Goal: Information Seeking & Learning: Learn about a topic

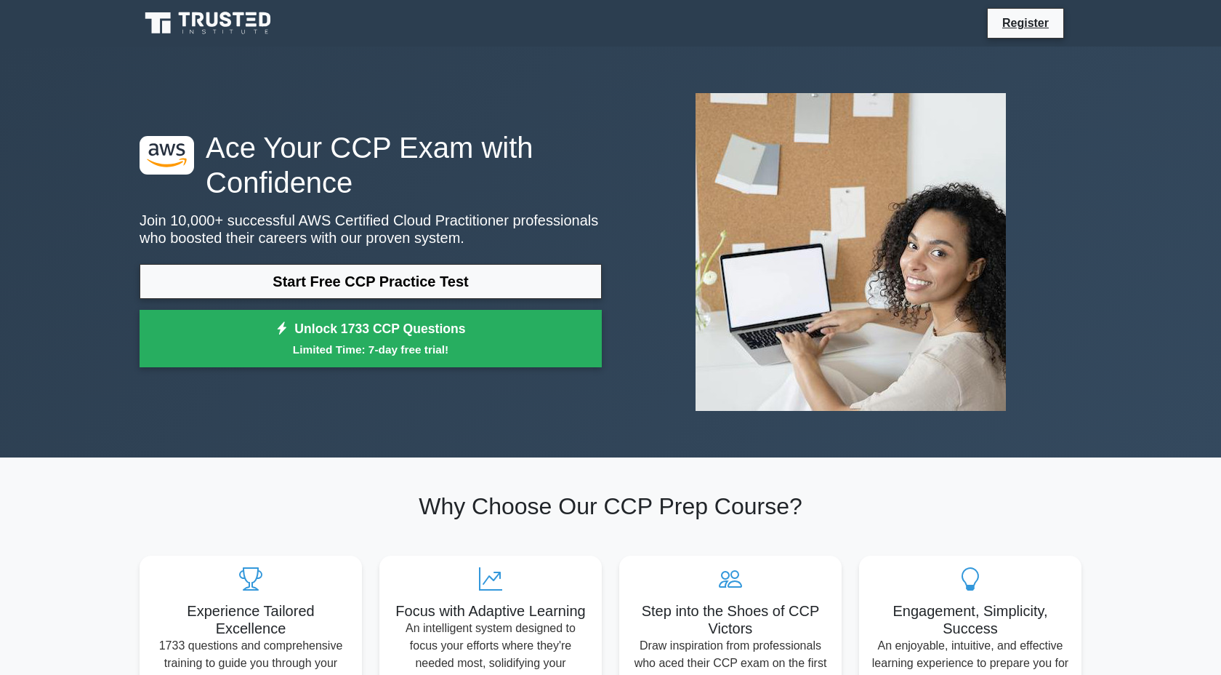
click at [316, 284] on link "Start Free CCP Practice Test" at bounding box center [371, 281] width 462 height 35
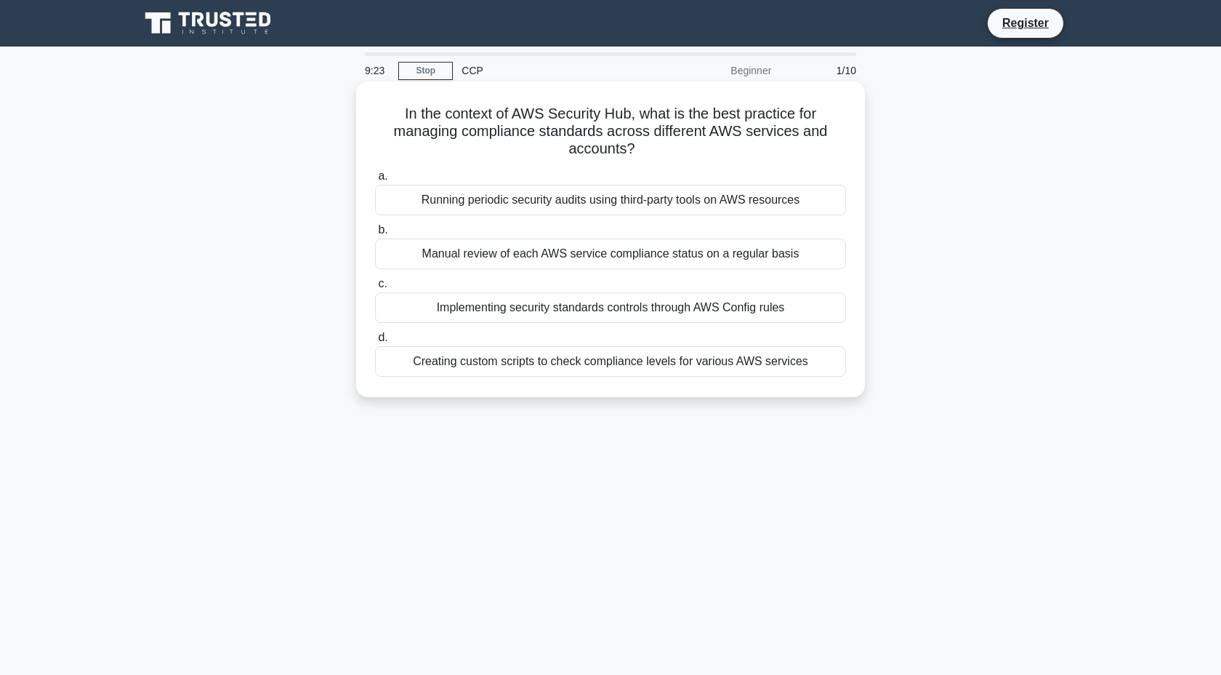
click at [665, 304] on div "Implementing security standards controls through AWS Config rules" at bounding box center [610, 307] width 471 height 31
click at [375, 289] on input "c. Implementing security standards controls through AWS Config rules" at bounding box center [375, 283] width 0 height 9
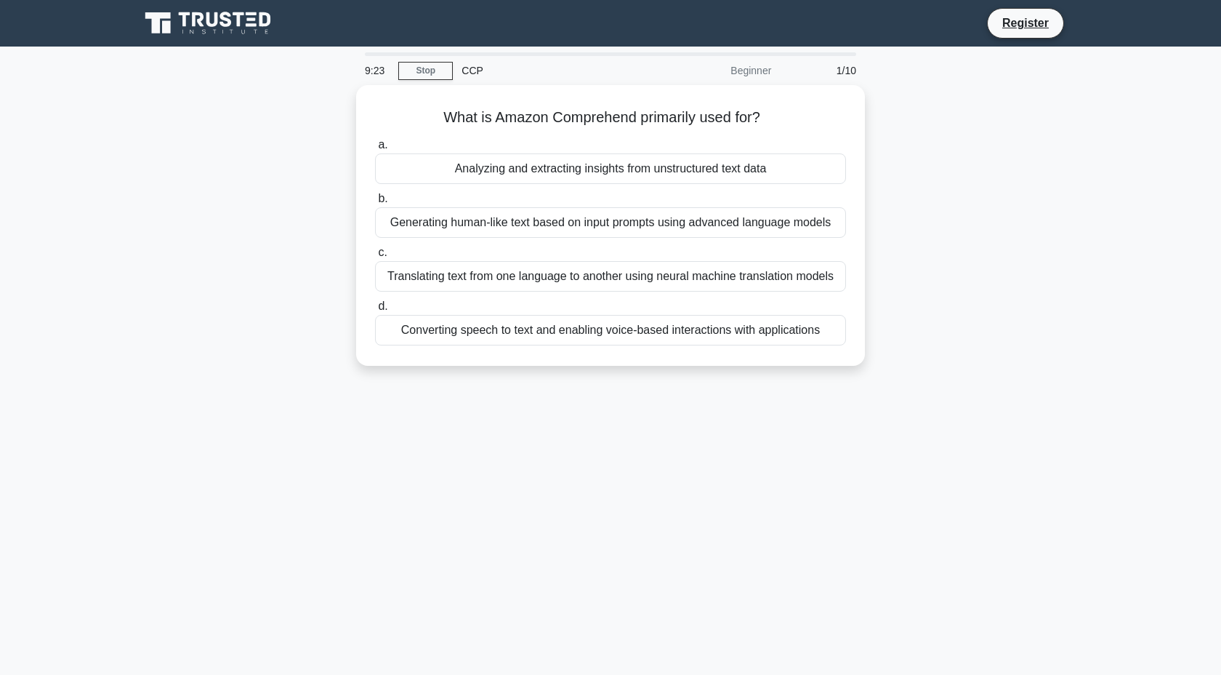
click at [665, 304] on label "d. Converting speech to text and enabling voice-based interactions with applica…" at bounding box center [610, 321] width 471 height 48
click at [375, 304] on input "d. Converting speech to text and enabling voice-based interactions with applica…" at bounding box center [375, 306] width 0 height 9
